Goal: Answer question/provide support

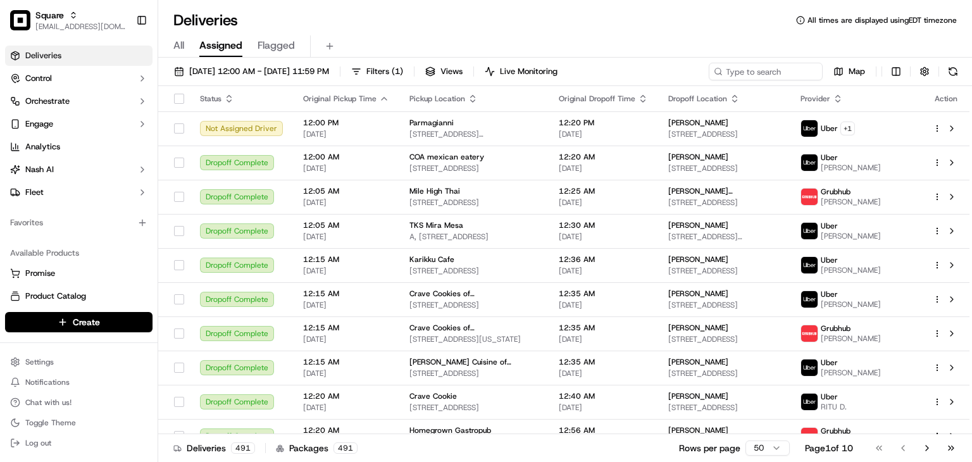
click at [426, 22] on div "Deliveries All times are displayed using EDT timezone" at bounding box center [565, 20] width 814 height 20
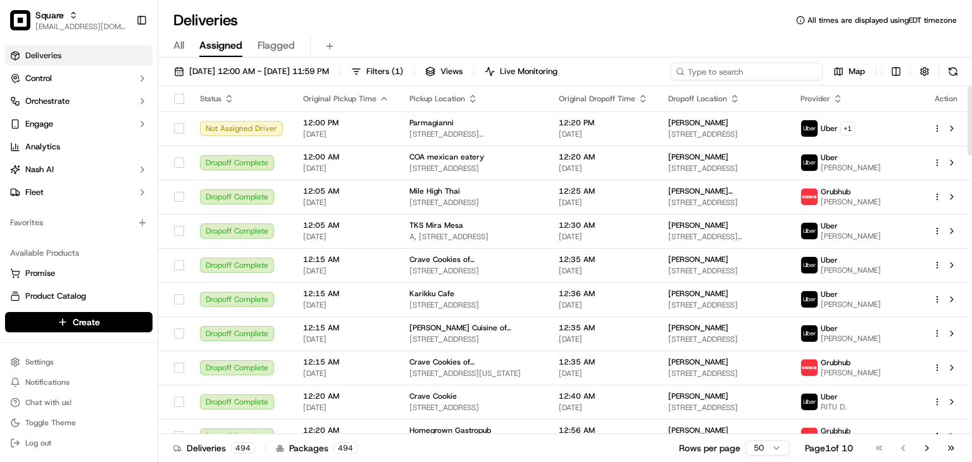
click at [774, 65] on input at bounding box center [747, 72] width 152 height 18
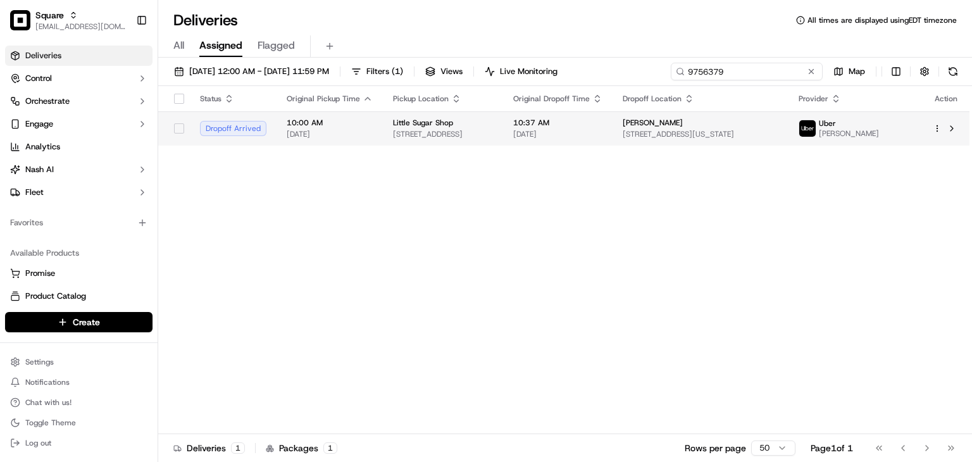
type input "9756379"
click at [613, 114] on td "10:37 AM [DATE]" at bounding box center [557, 128] width 109 height 34
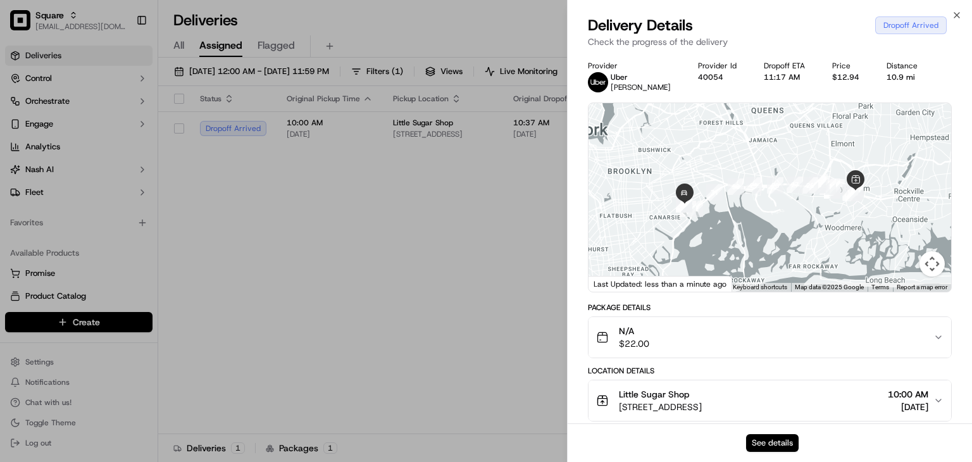
click at [772, 437] on button "See details" at bounding box center [772, 443] width 53 height 18
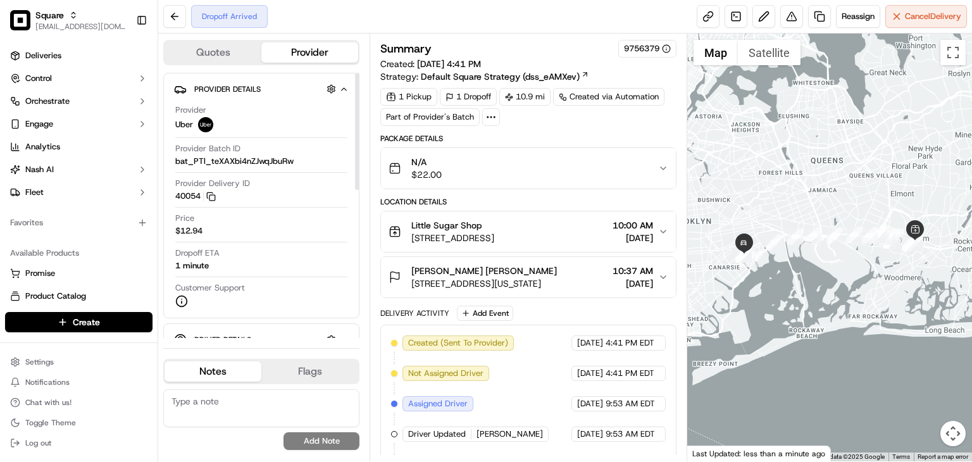
click at [639, 168] on div "N/A $22.00" at bounding box center [524, 168] width 270 height 25
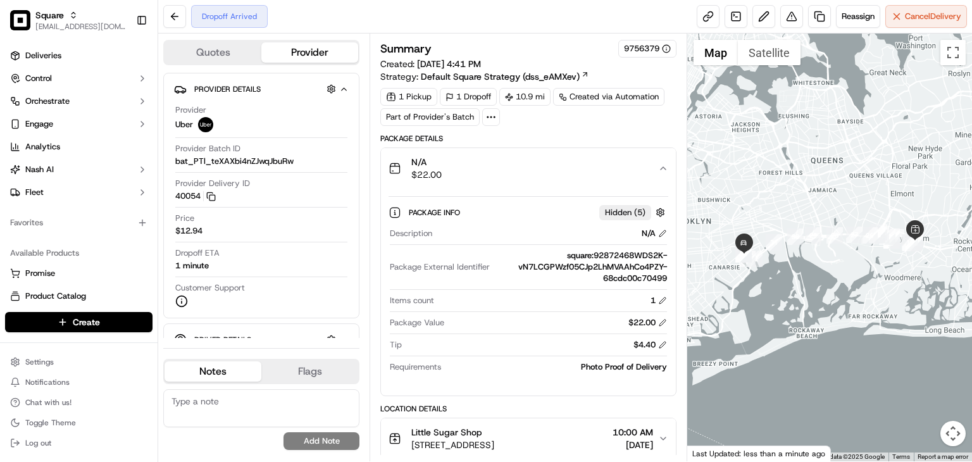
click at [639, 164] on div "N/A $22.00" at bounding box center [524, 168] width 270 height 25
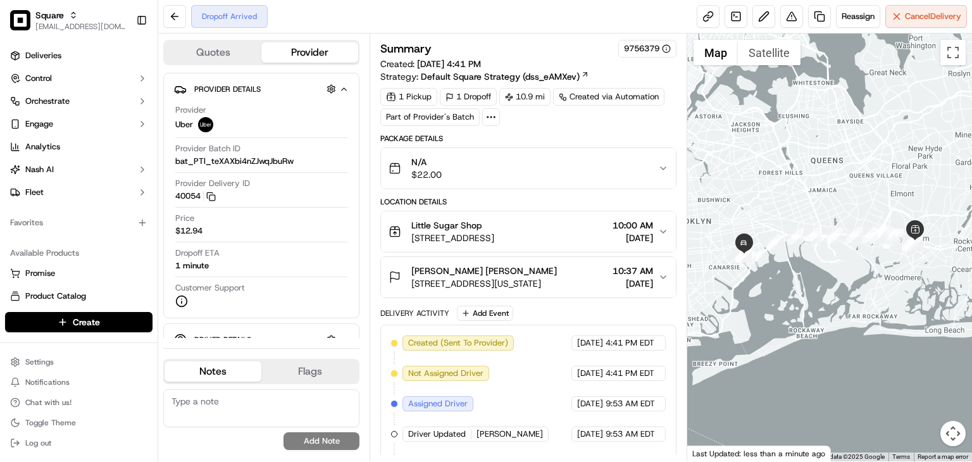
click at [639, 163] on div "N/A $22.00" at bounding box center [524, 168] width 270 height 25
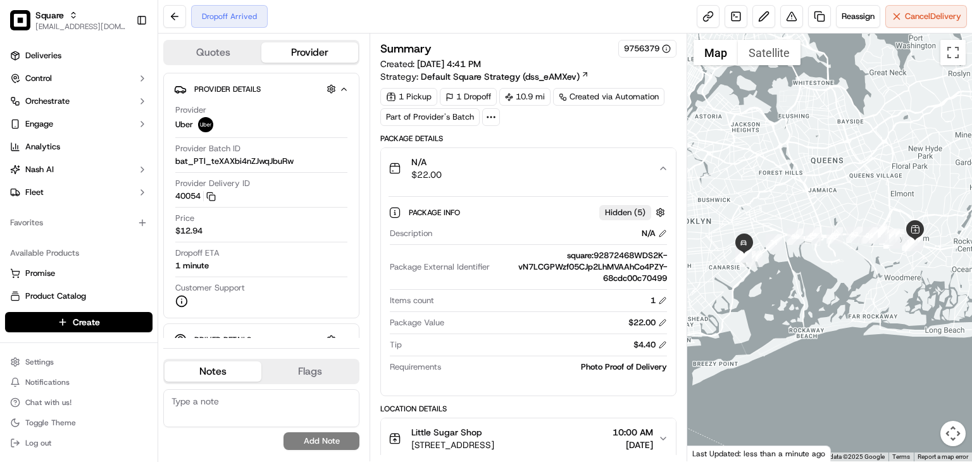
click at [638, 163] on div "N/A $22.00" at bounding box center [524, 168] width 270 height 25
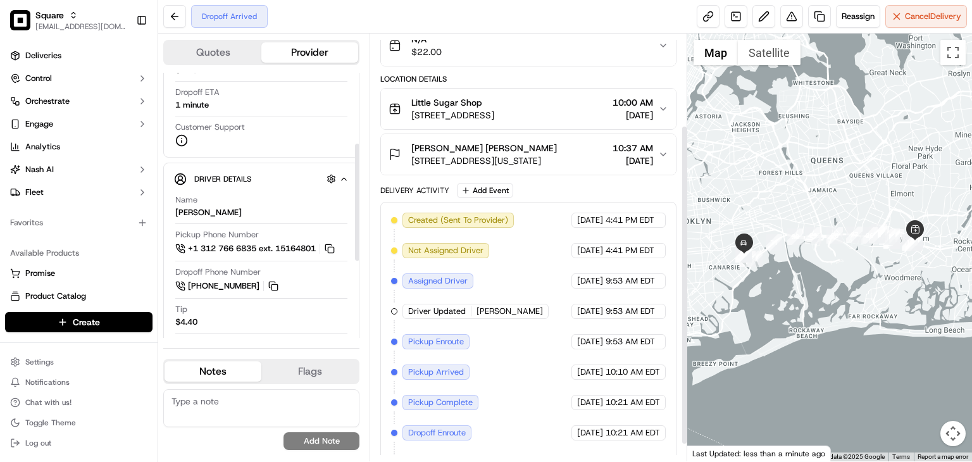
scroll to position [122, 0]
click at [600, 168] on button "Marsha Montfort Marsha Montfort 1201 Pennsylvania Ave #14c, Brooklyn, NY 11239,…" at bounding box center [528, 155] width 295 height 41
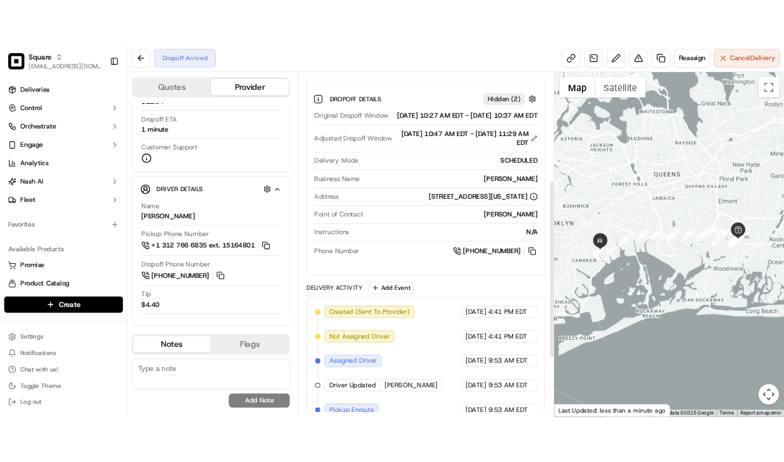
scroll to position [258, 0]
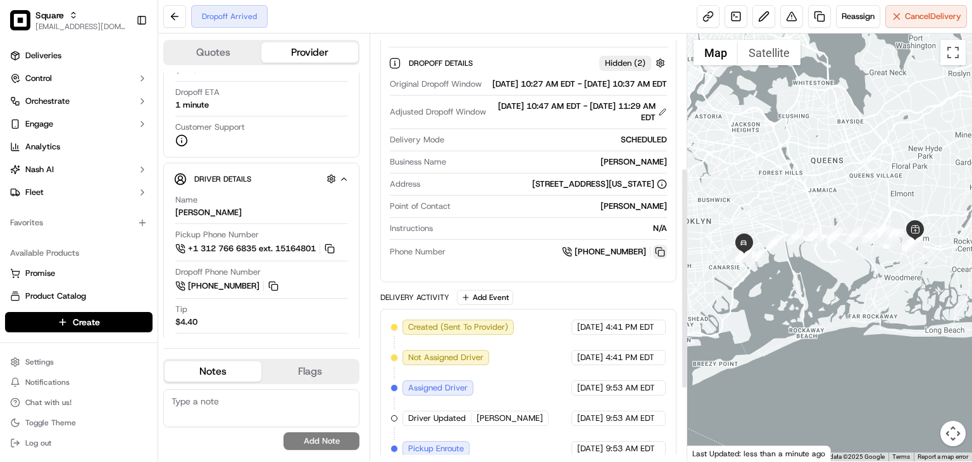
click at [658, 259] on button at bounding box center [660, 252] width 14 height 14
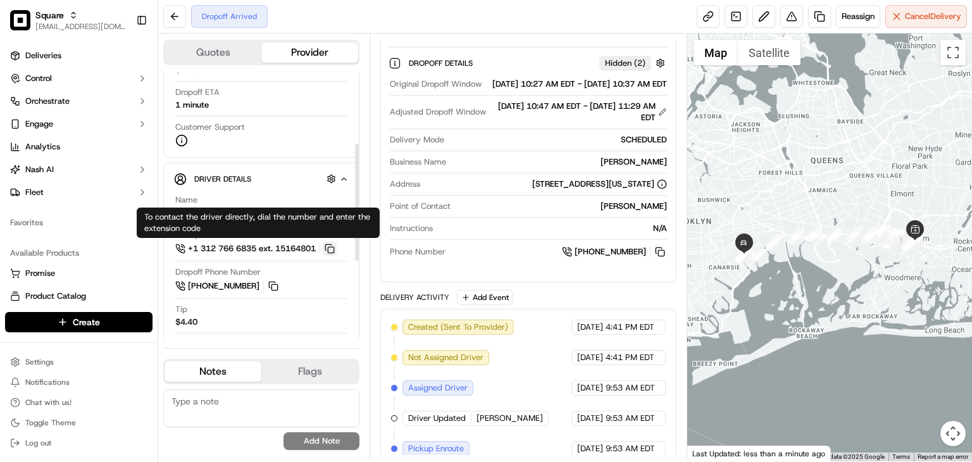
click at [336, 246] on button at bounding box center [330, 249] width 14 height 14
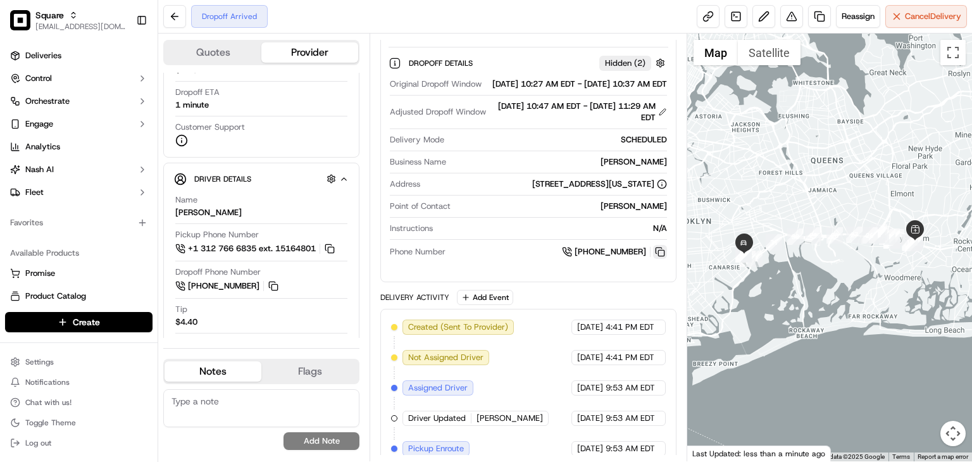
click at [661, 259] on button at bounding box center [660, 252] width 14 height 14
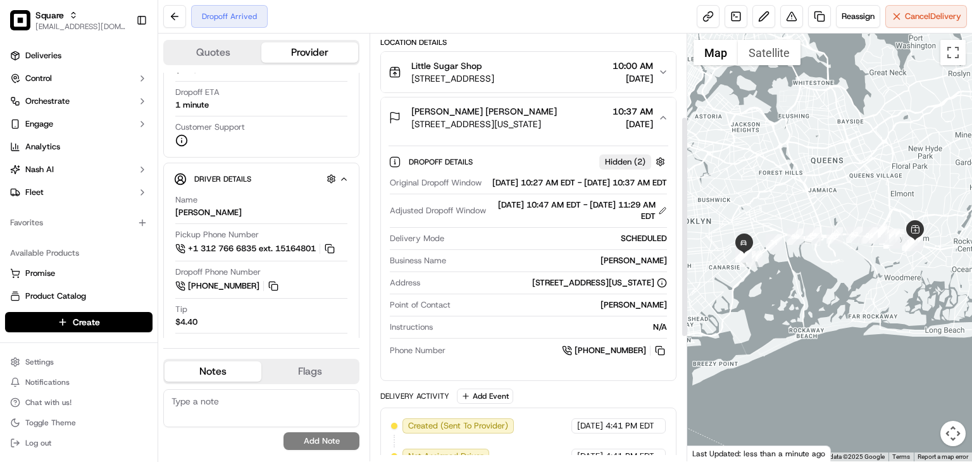
scroll to position [161, 0]
click at [661, 109] on button "Marsha Montfort Marsha Montfort 1201 Pennsylvania Ave #14c, Brooklyn, NY 11239,…" at bounding box center [528, 116] width 295 height 41
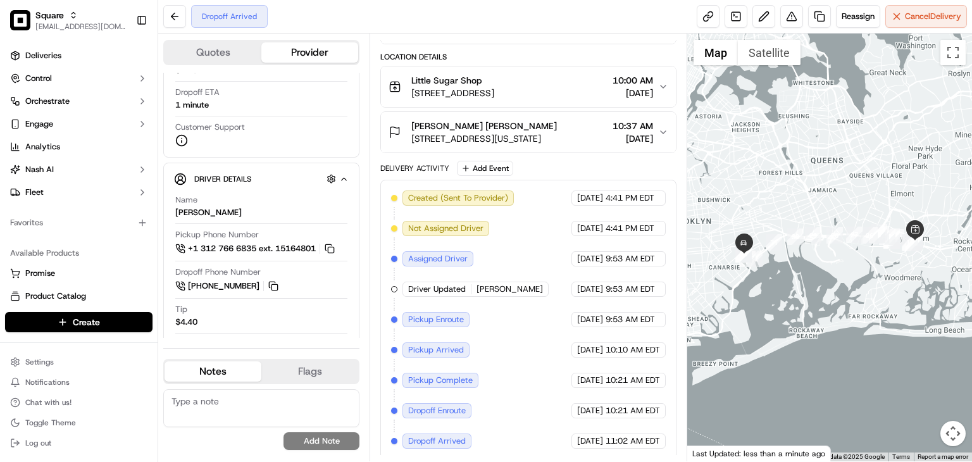
click at [557, 123] on div "[PERSON_NAME] [PERSON_NAME]" at bounding box center [484, 126] width 146 height 13
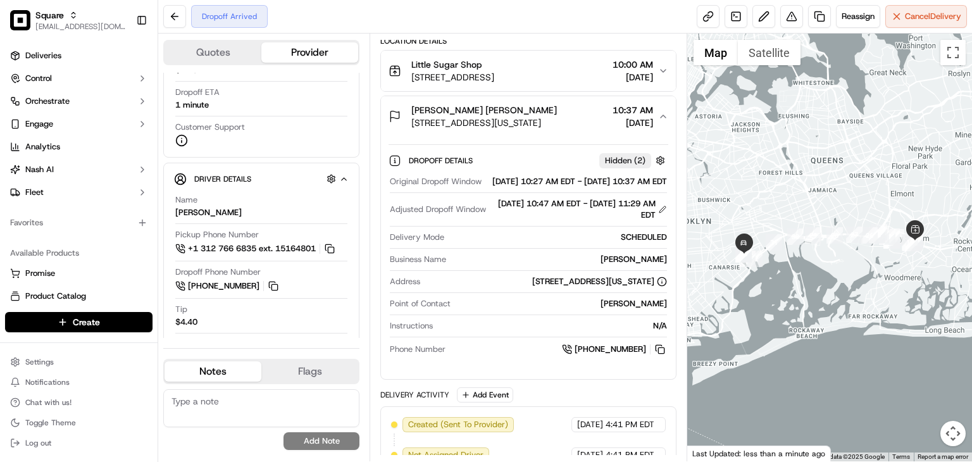
click at [557, 123] on span "[STREET_ADDRESS][US_STATE]" at bounding box center [484, 122] width 146 height 13
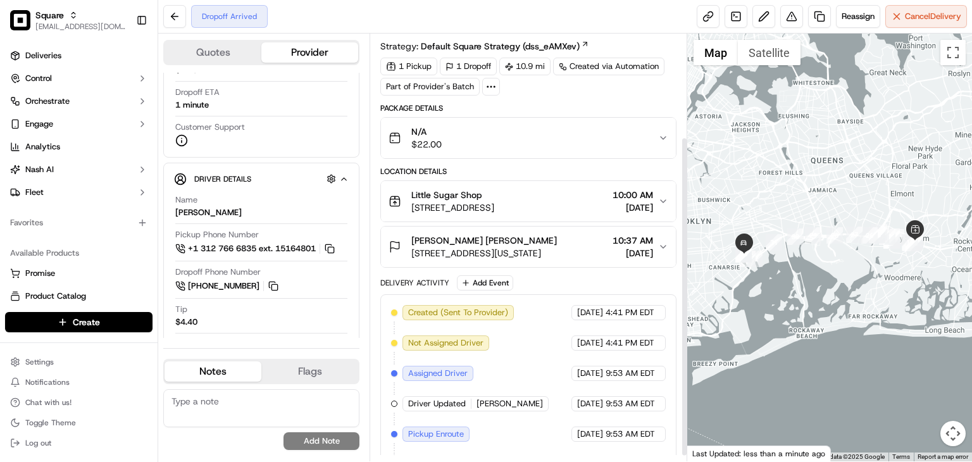
scroll to position [145, 0]
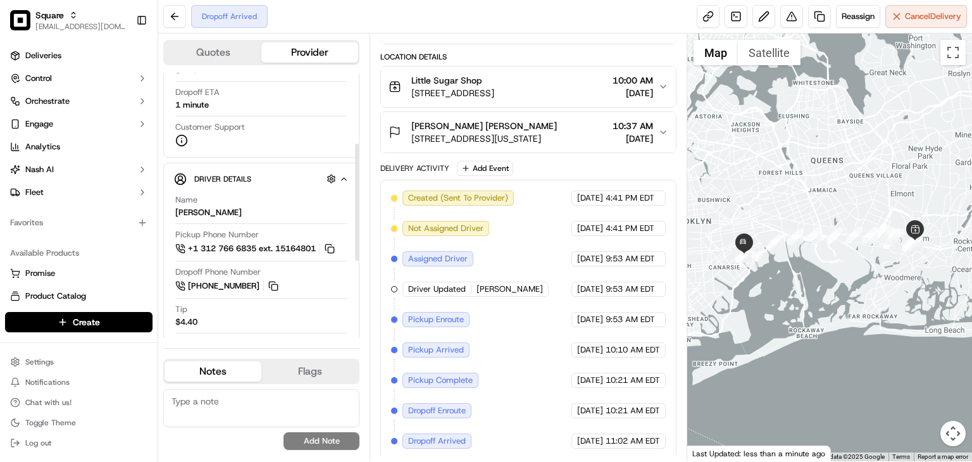
click at [227, 423] on textarea at bounding box center [261, 408] width 196 height 38
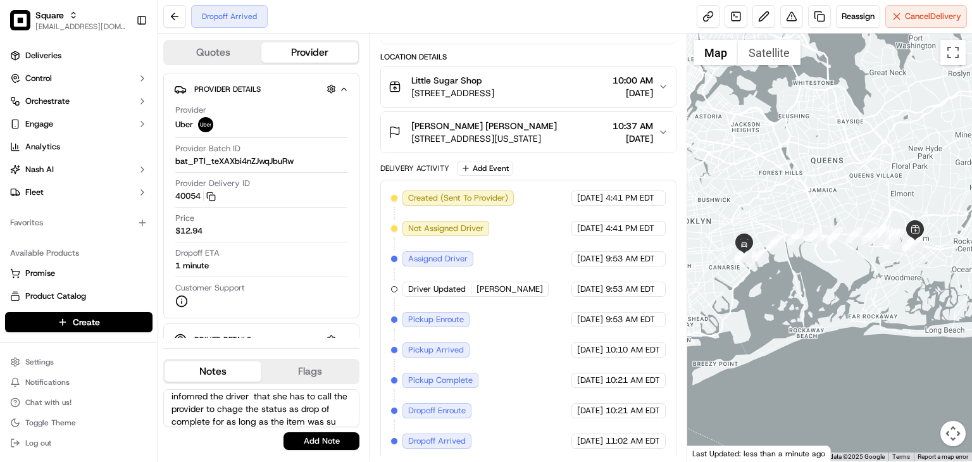
scroll to position [56, 0]
click at [291, 410] on textarea "The merchnt reported that the driver couldnt complete the delivert due to error…" at bounding box center [261, 408] width 196 height 38
type textarea "The merchnt reported that the driver couldnt complete the delivert due to error…"
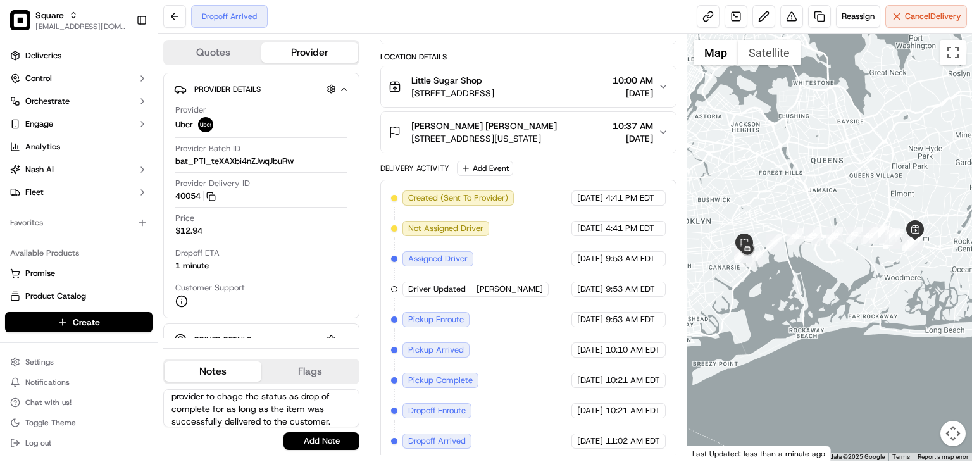
click at [249, 406] on textarea "The merchnt reported that the driver couldnt complete the delivert due to error…" at bounding box center [261, 408] width 196 height 38
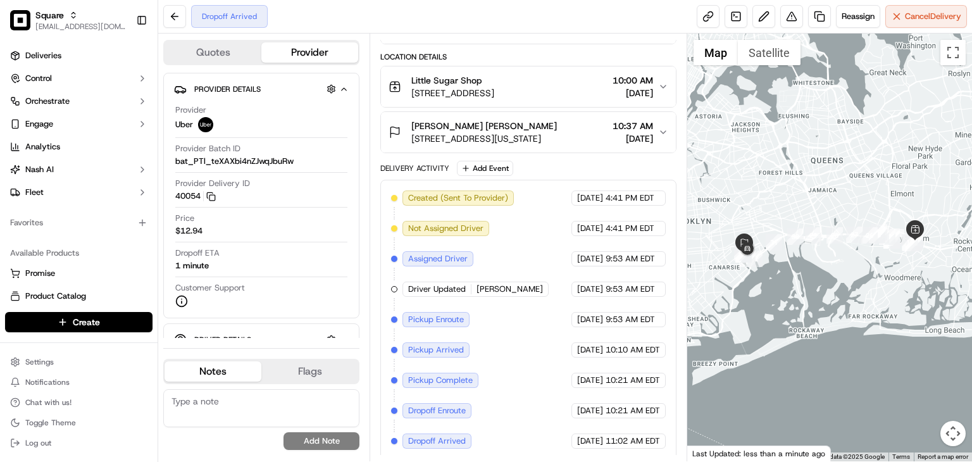
scroll to position [0, 0]
paste textarea "The merchant reported that the driver was unable to mark the delivery as comple…"
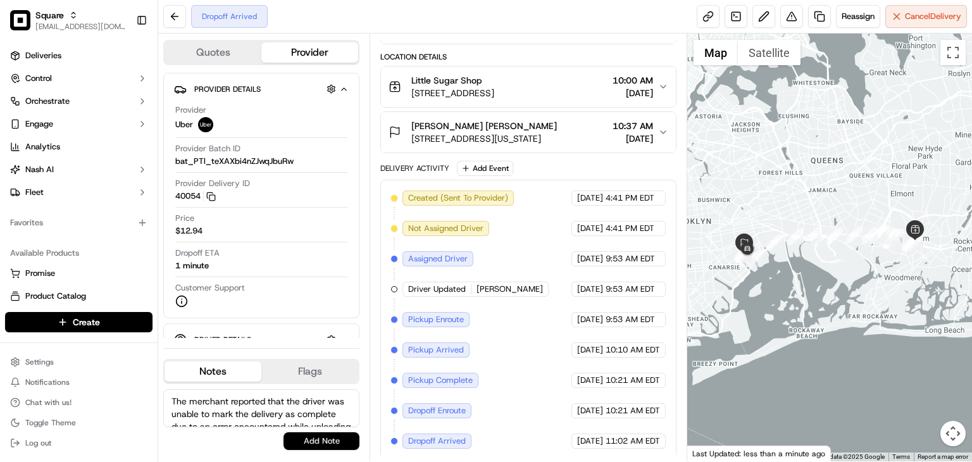
type textarea "The merchant reported that the driver was unable to mark the delivery as comple…"
click at [321, 442] on button "Add Note" at bounding box center [322, 441] width 76 height 18
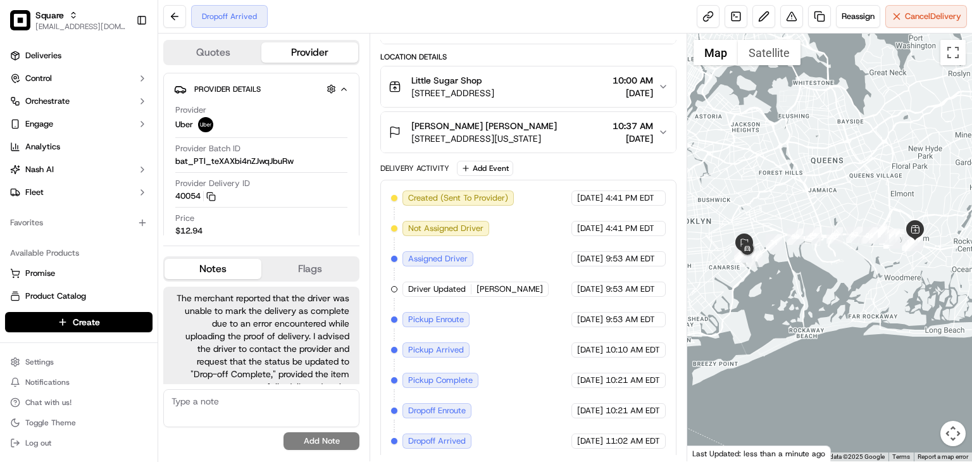
scroll to position [24, 0]
